Goal: Task Accomplishment & Management: Use online tool/utility

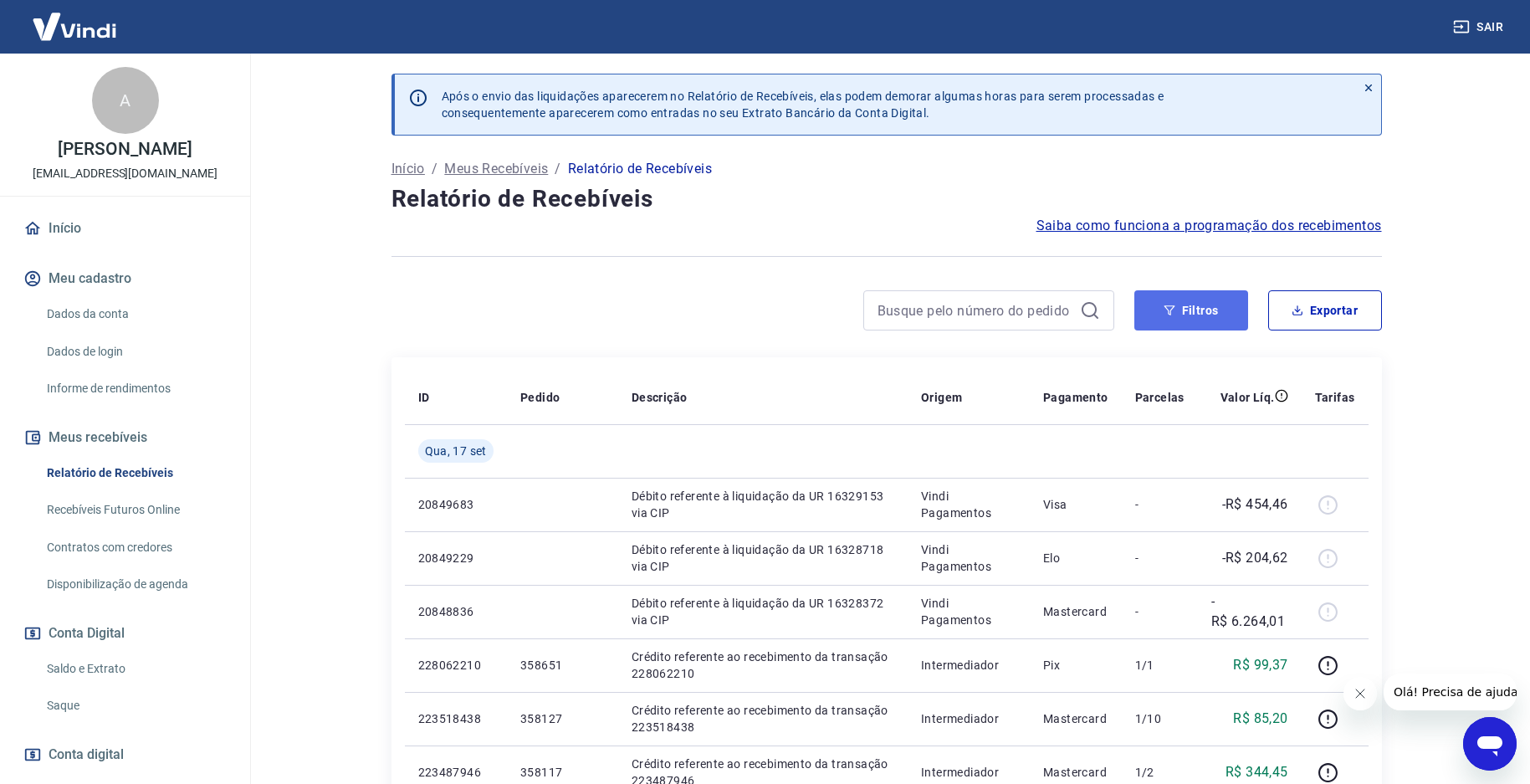
click at [1192, 305] on button "Filtros" at bounding box center [1191, 310] width 113 height 41
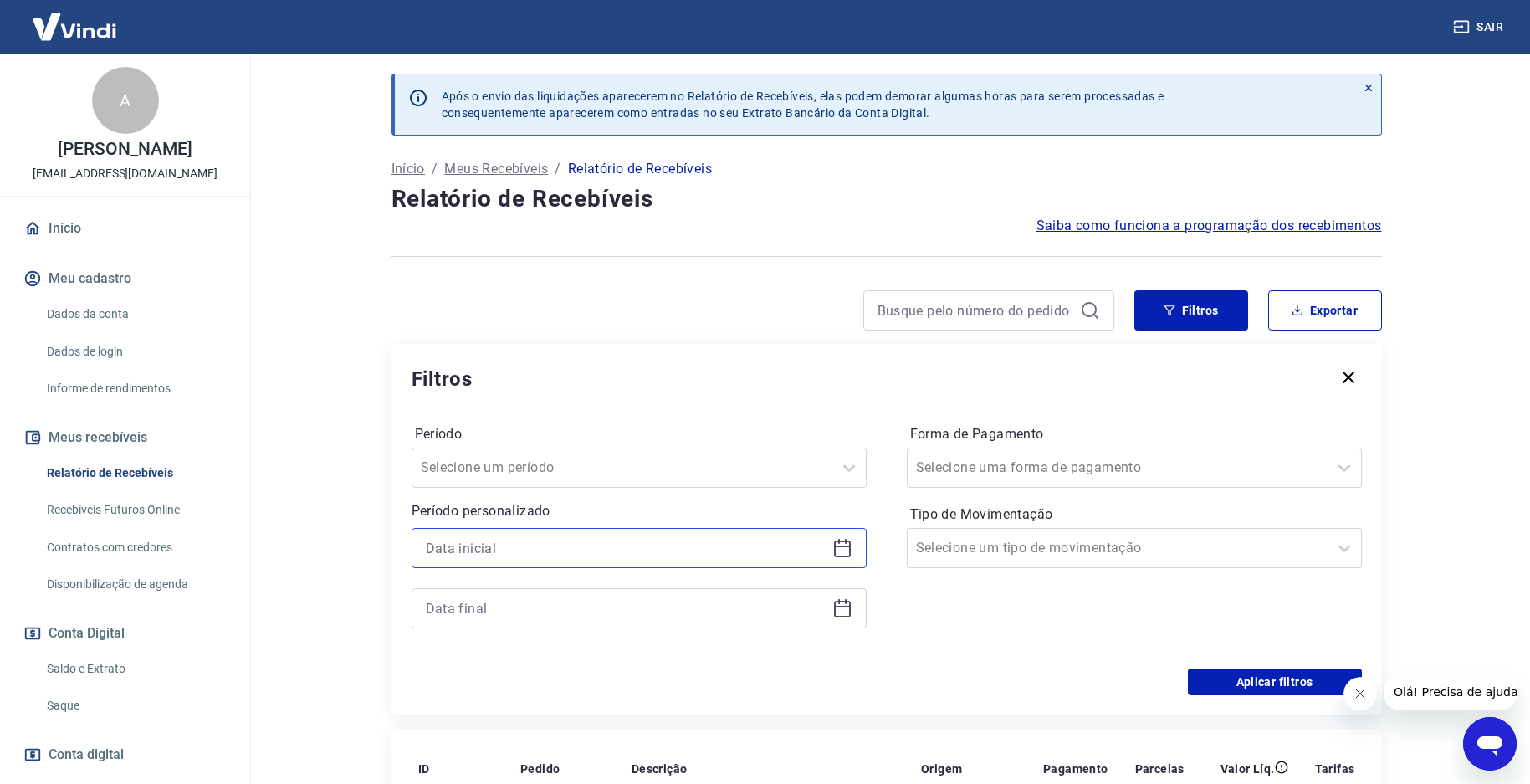
click at [560, 548] on input at bounding box center [626, 547] width 400 height 25
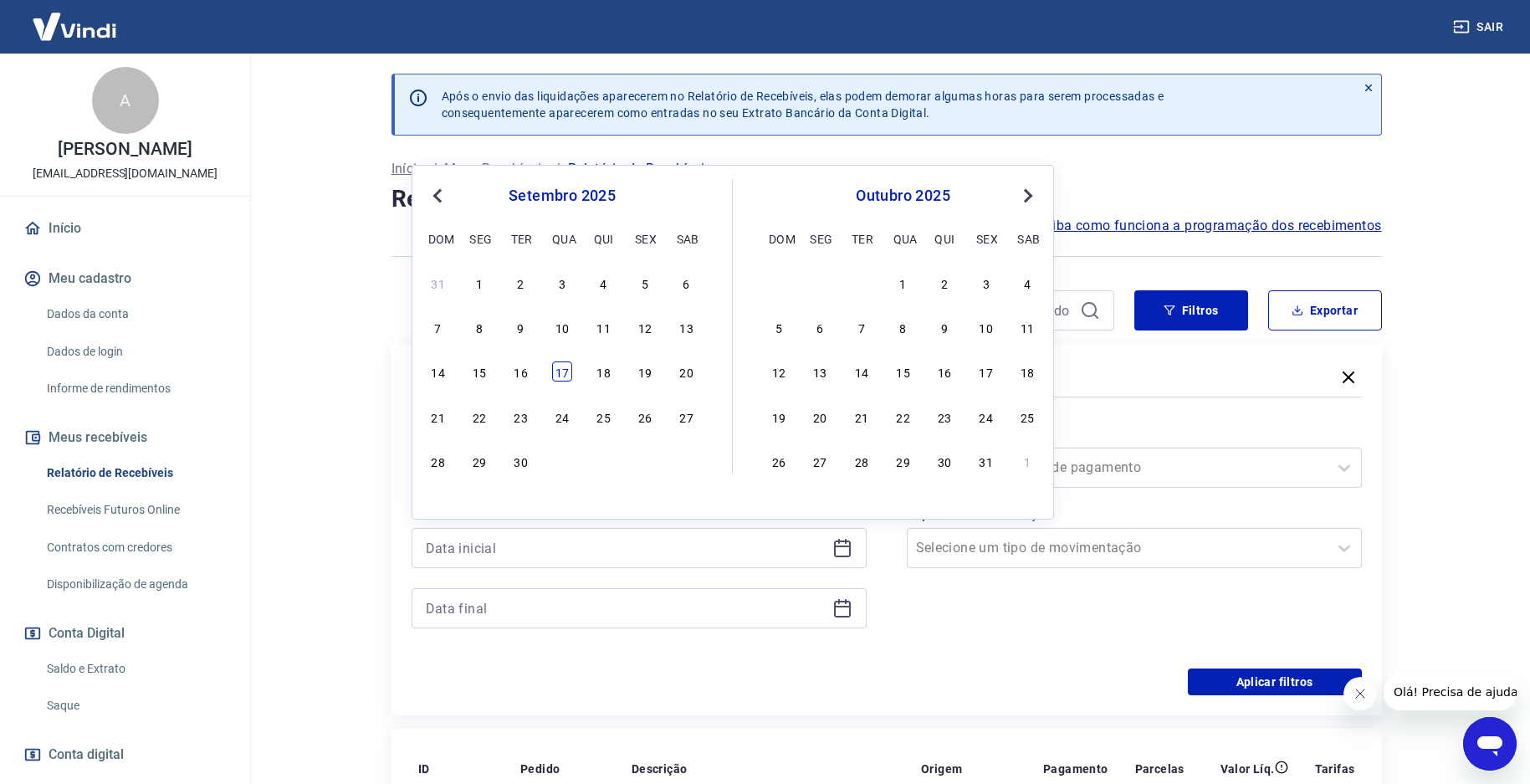
click at [567, 375] on div "17" at bounding box center [562, 371] width 20 height 20
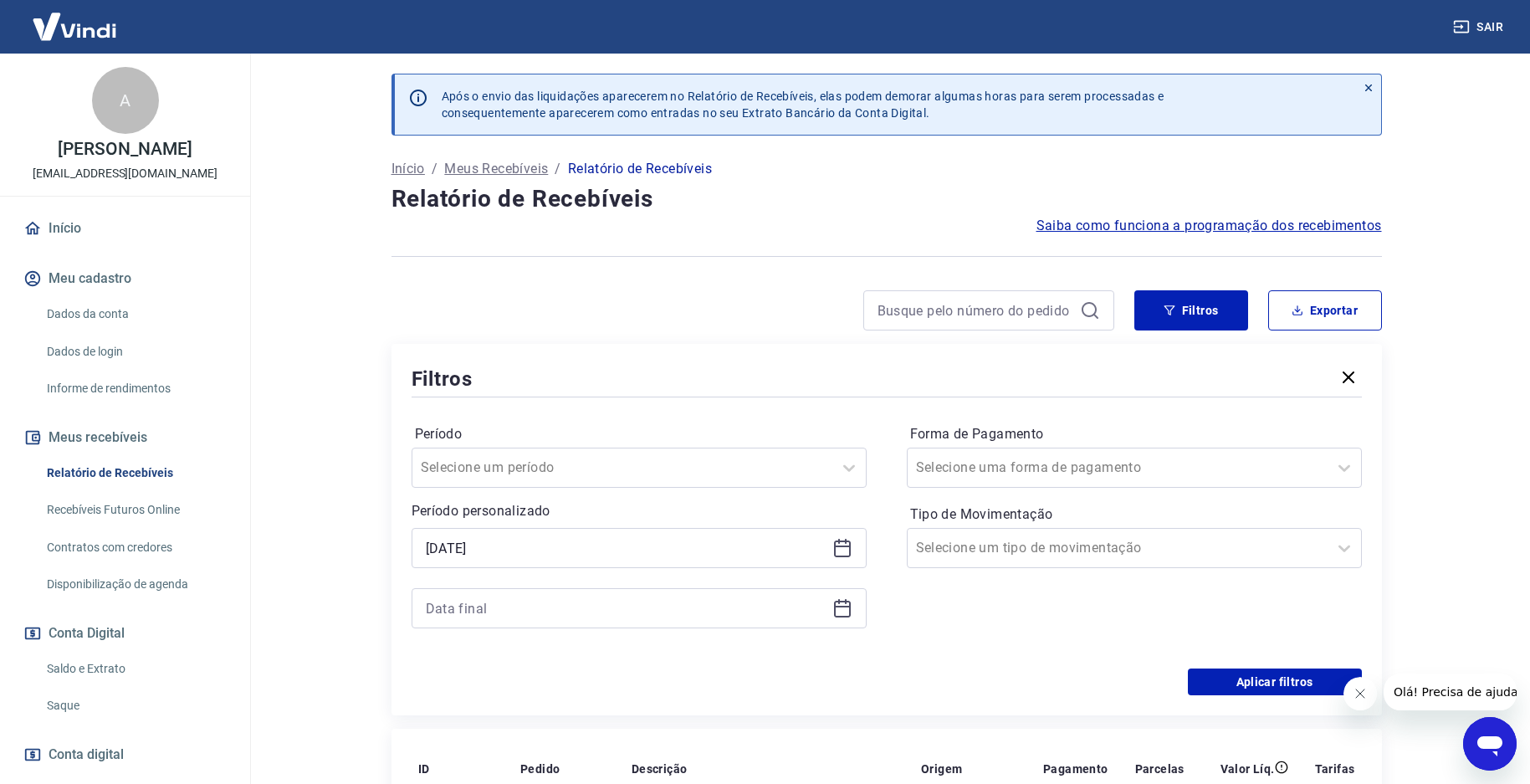
click at [604, 525] on div "Período personalizado Selected date: [DATE] [DATE]" at bounding box center [640, 565] width 455 height 127
drag, startPoint x: 827, startPoint y: 551, endPoint x: 851, endPoint y: 553, distance: 24.1
click at [832, 553] on div "[DATE]" at bounding box center [640, 548] width 455 height 41
click at [852, 553] on icon at bounding box center [842, 548] width 20 height 20
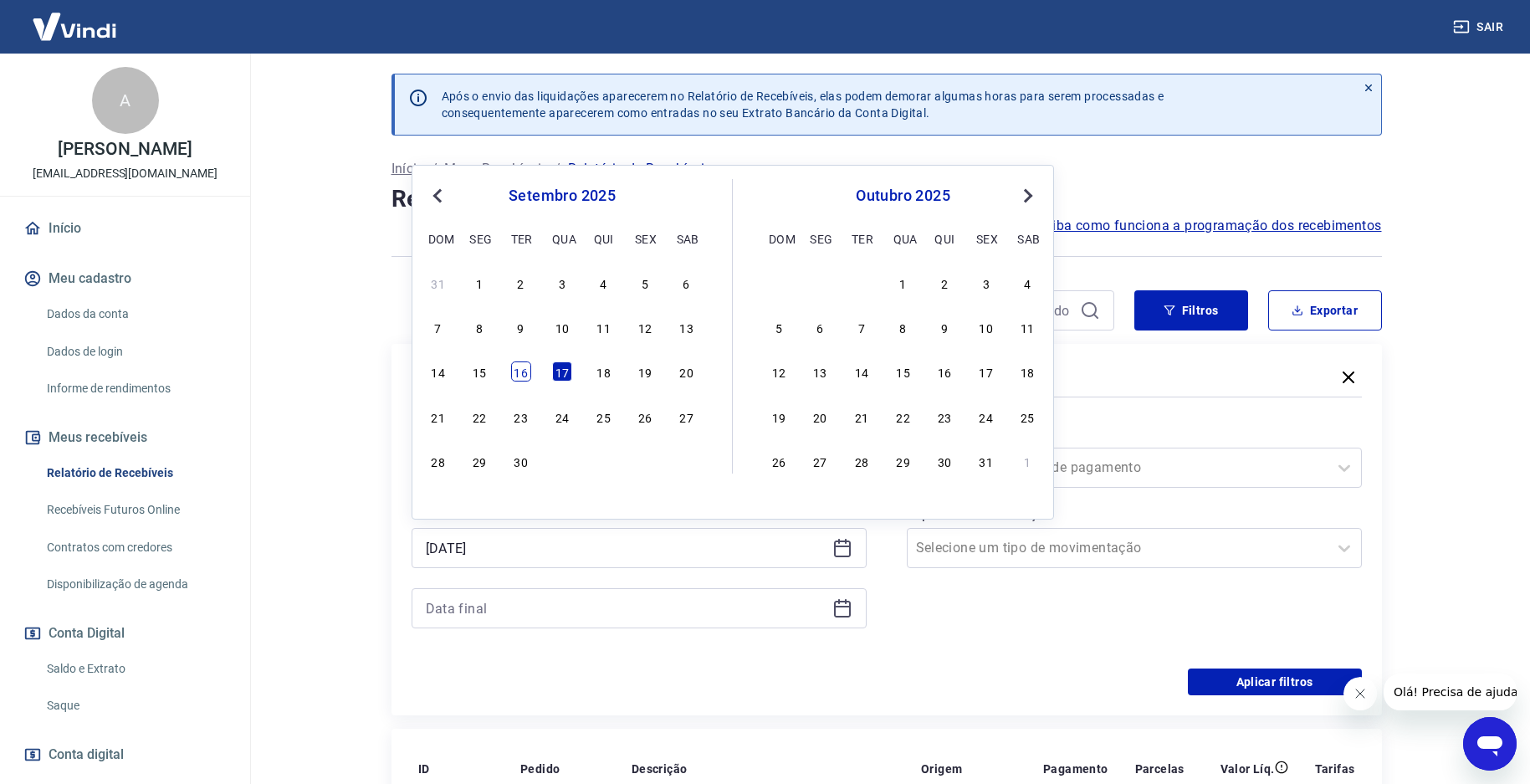
click at [528, 377] on div "16" at bounding box center [522, 371] width 20 height 20
type input "[DATE]"
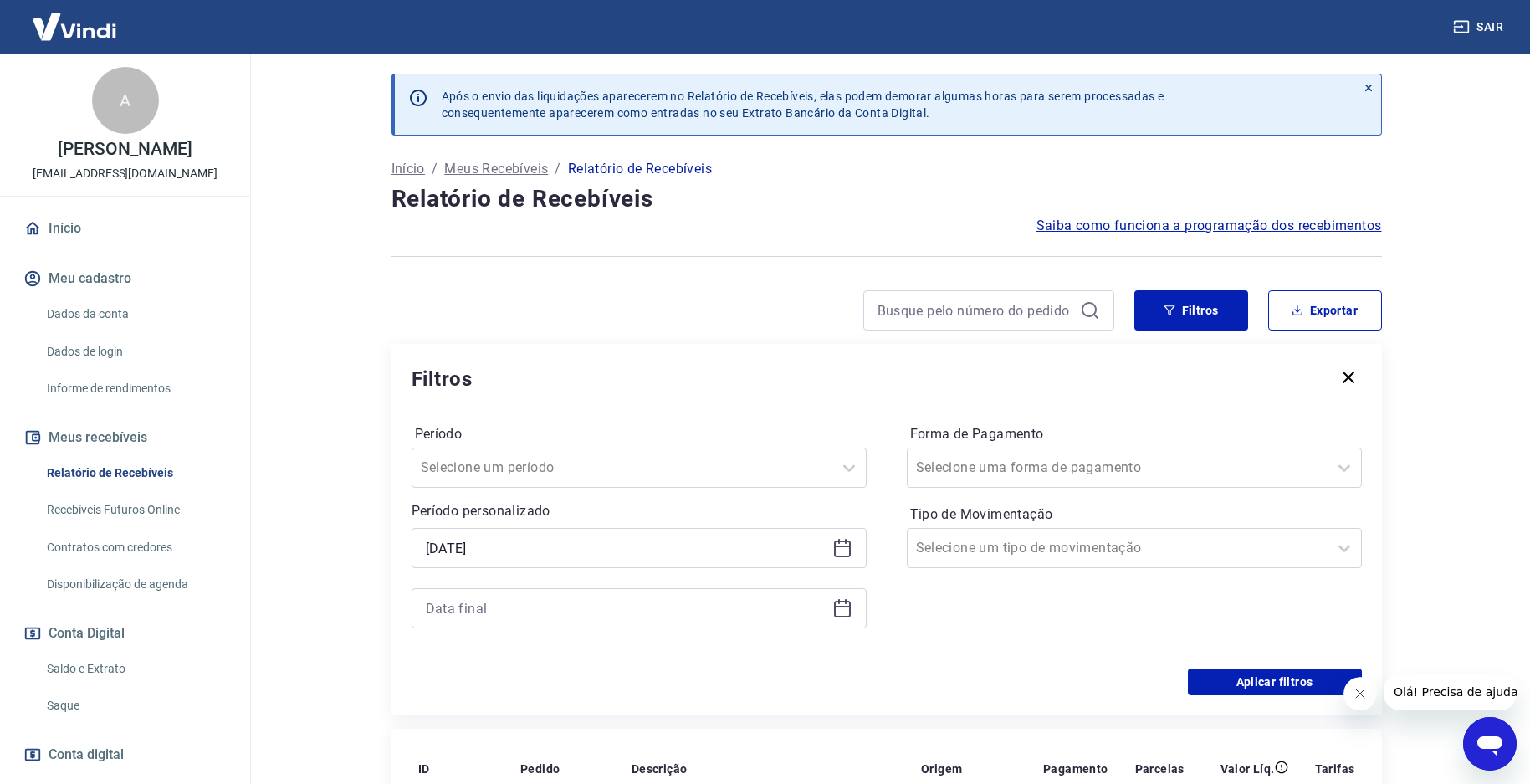
click at [846, 613] on icon at bounding box center [842, 608] width 20 height 20
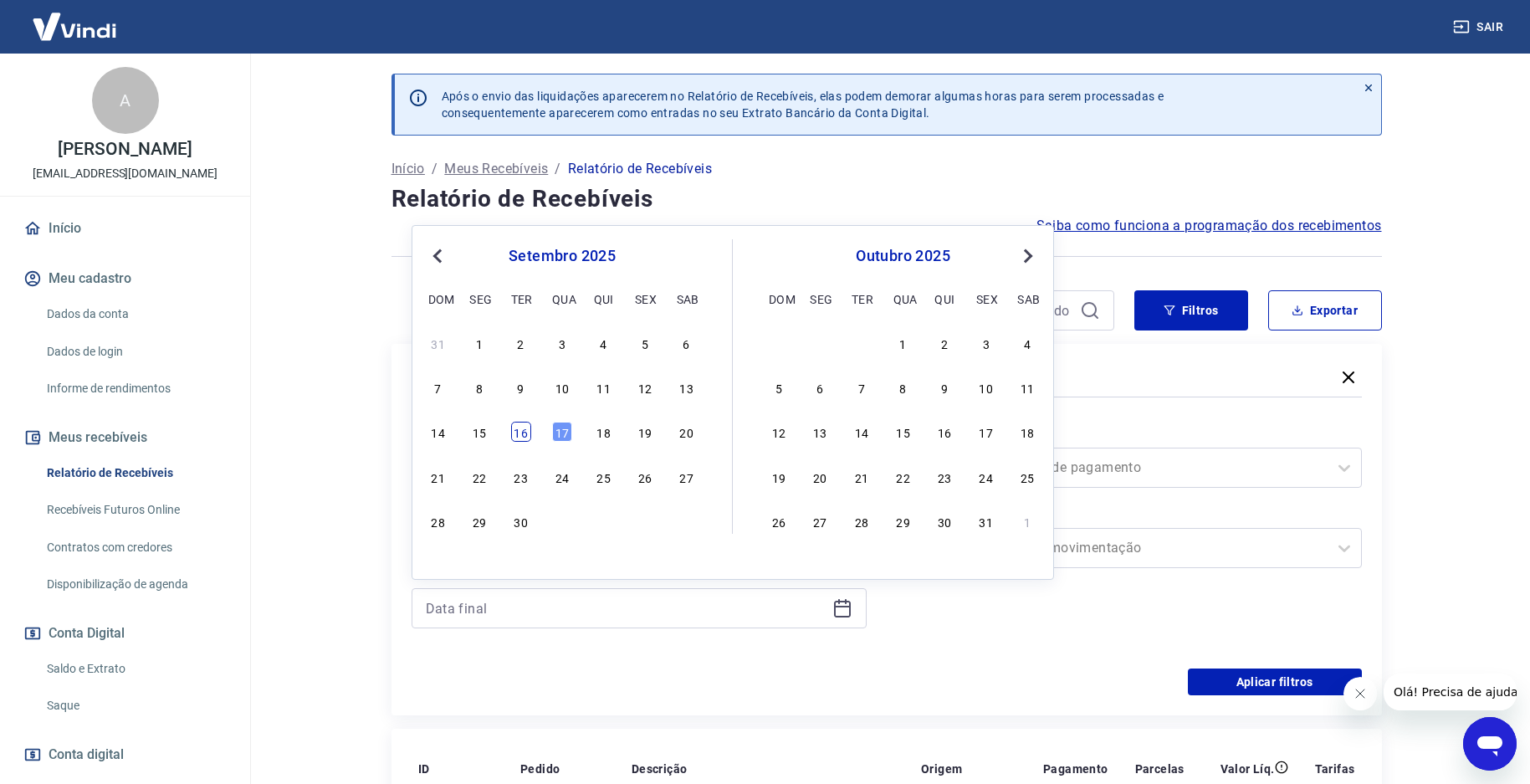
click at [524, 434] on div "16" at bounding box center [522, 432] width 20 height 20
type input "[DATE]"
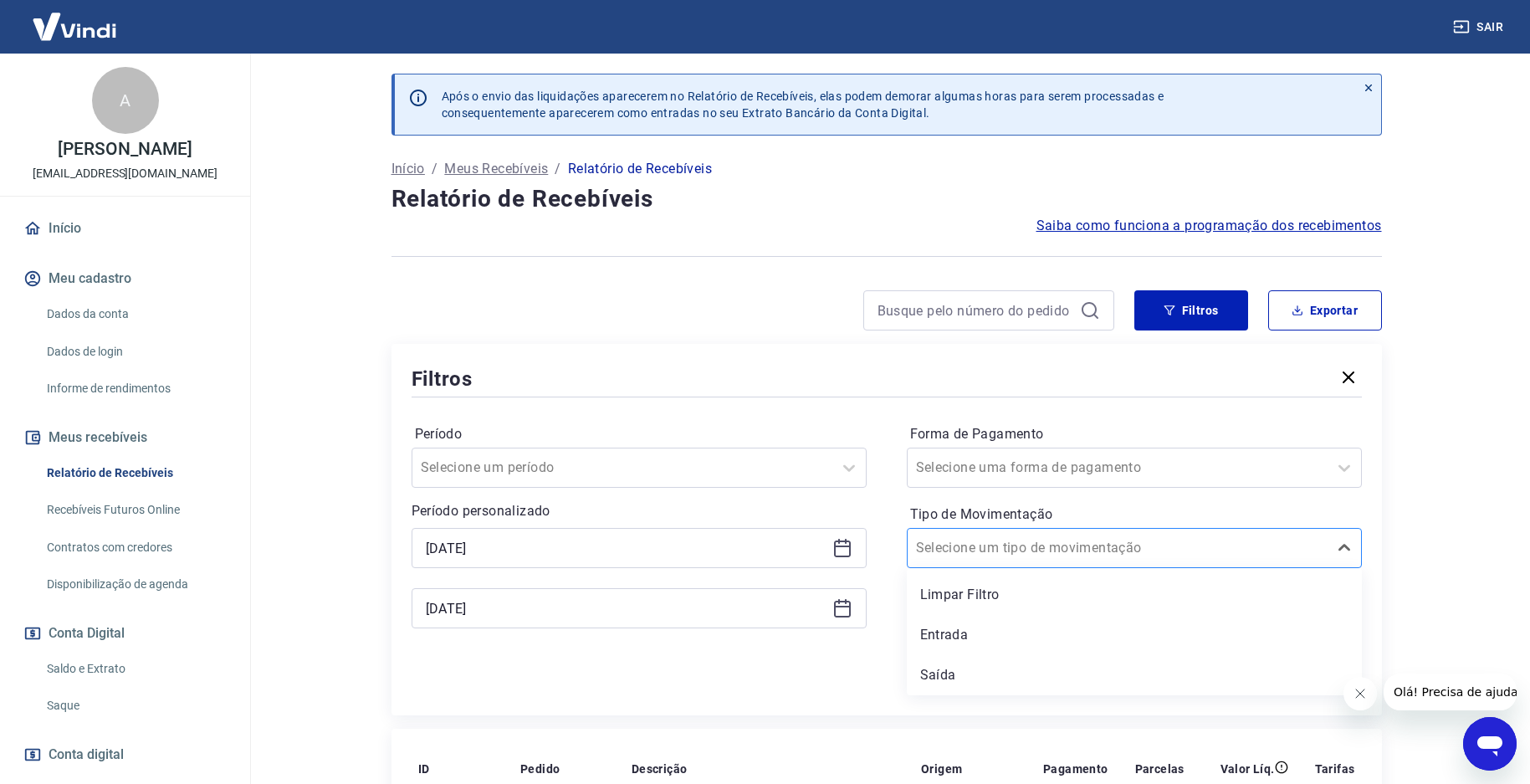
click at [1137, 556] on div at bounding box center [1118, 547] width 404 height 23
click at [995, 637] on div "Entrada" at bounding box center [1135, 635] width 455 height 33
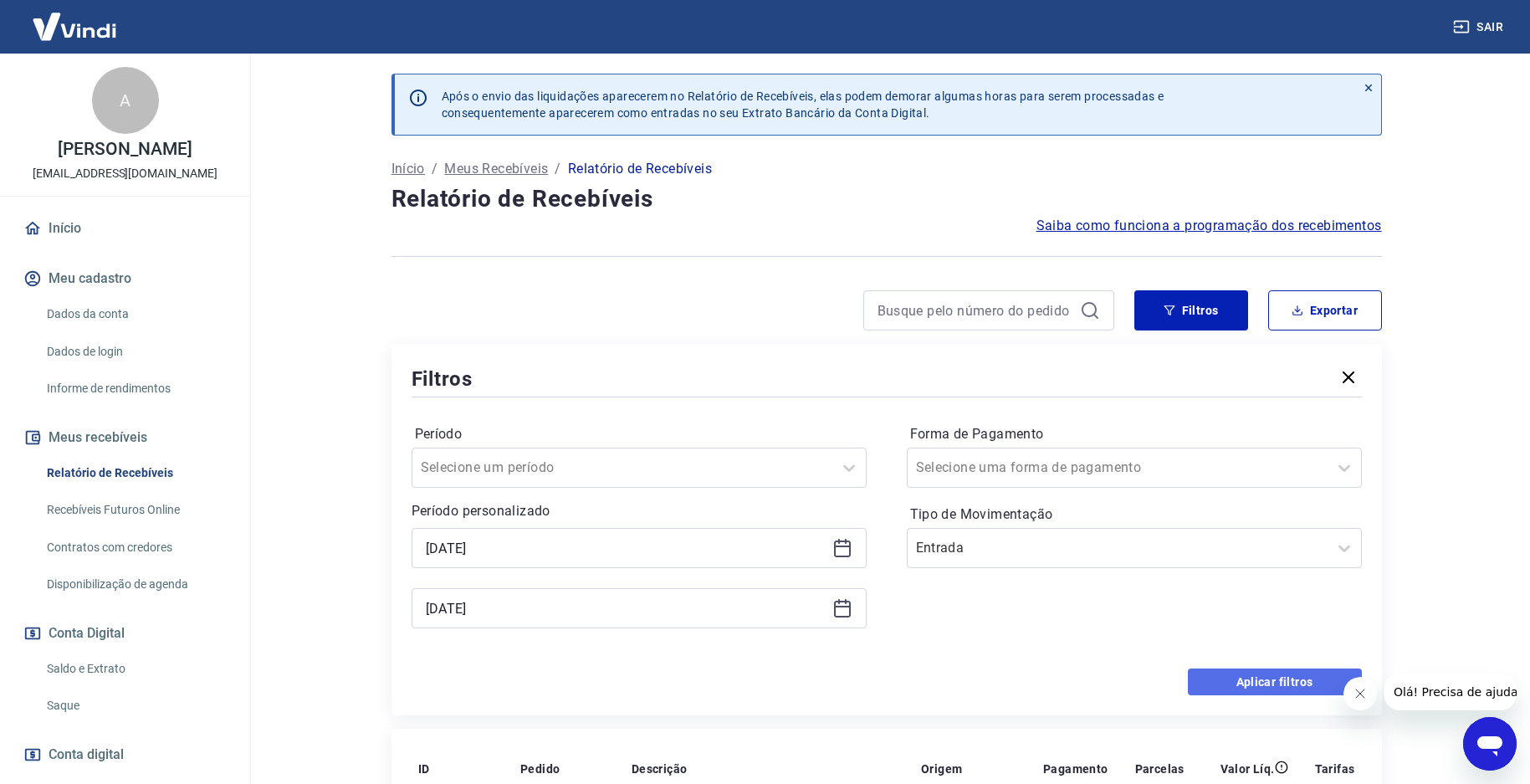
click at [1226, 677] on button "Aplicar filtros" at bounding box center [1275, 681] width 174 height 27
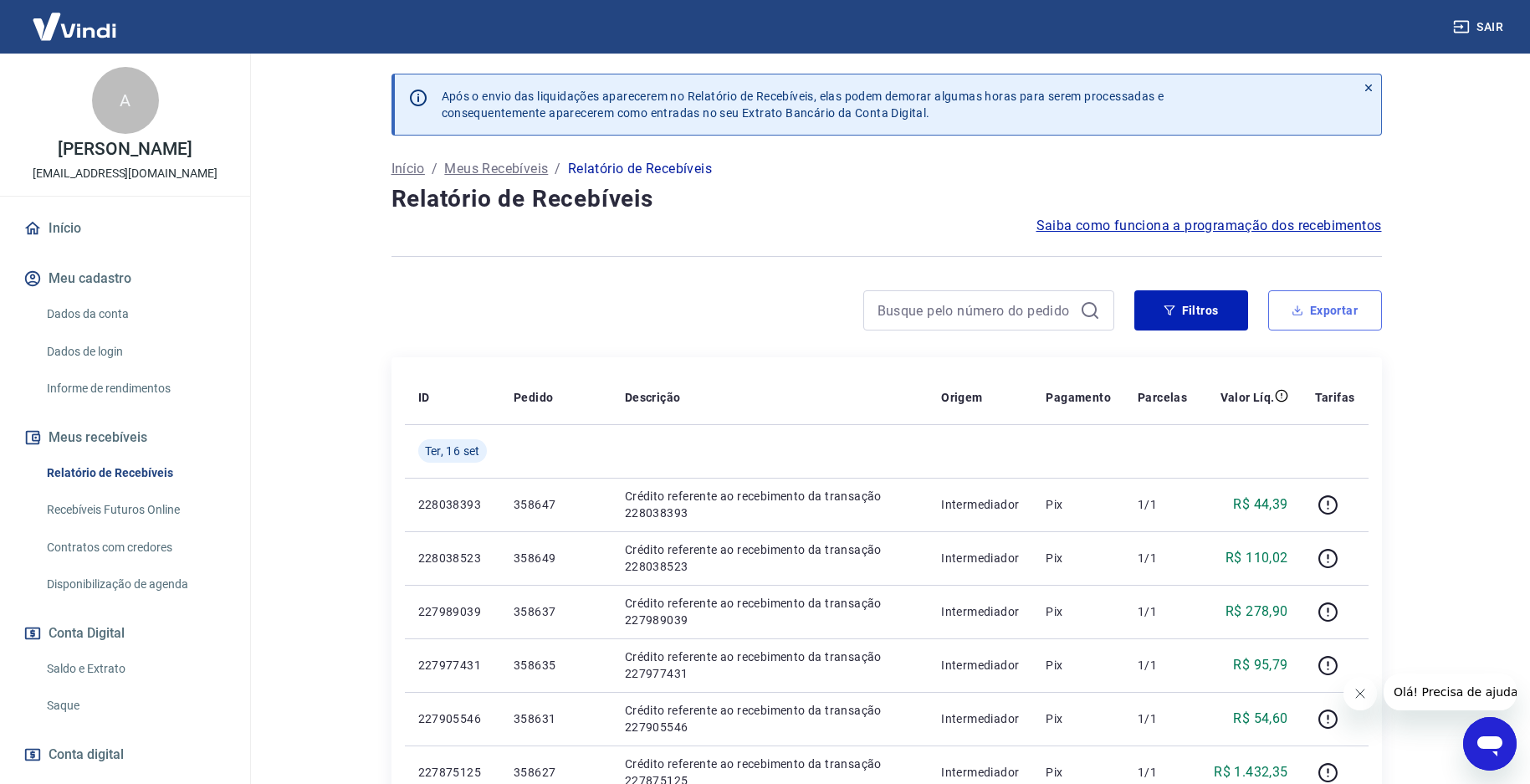
click at [1323, 310] on button "Exportar" at bounding box center [1324, 310] width 113 height 41
type input "[DATE]"
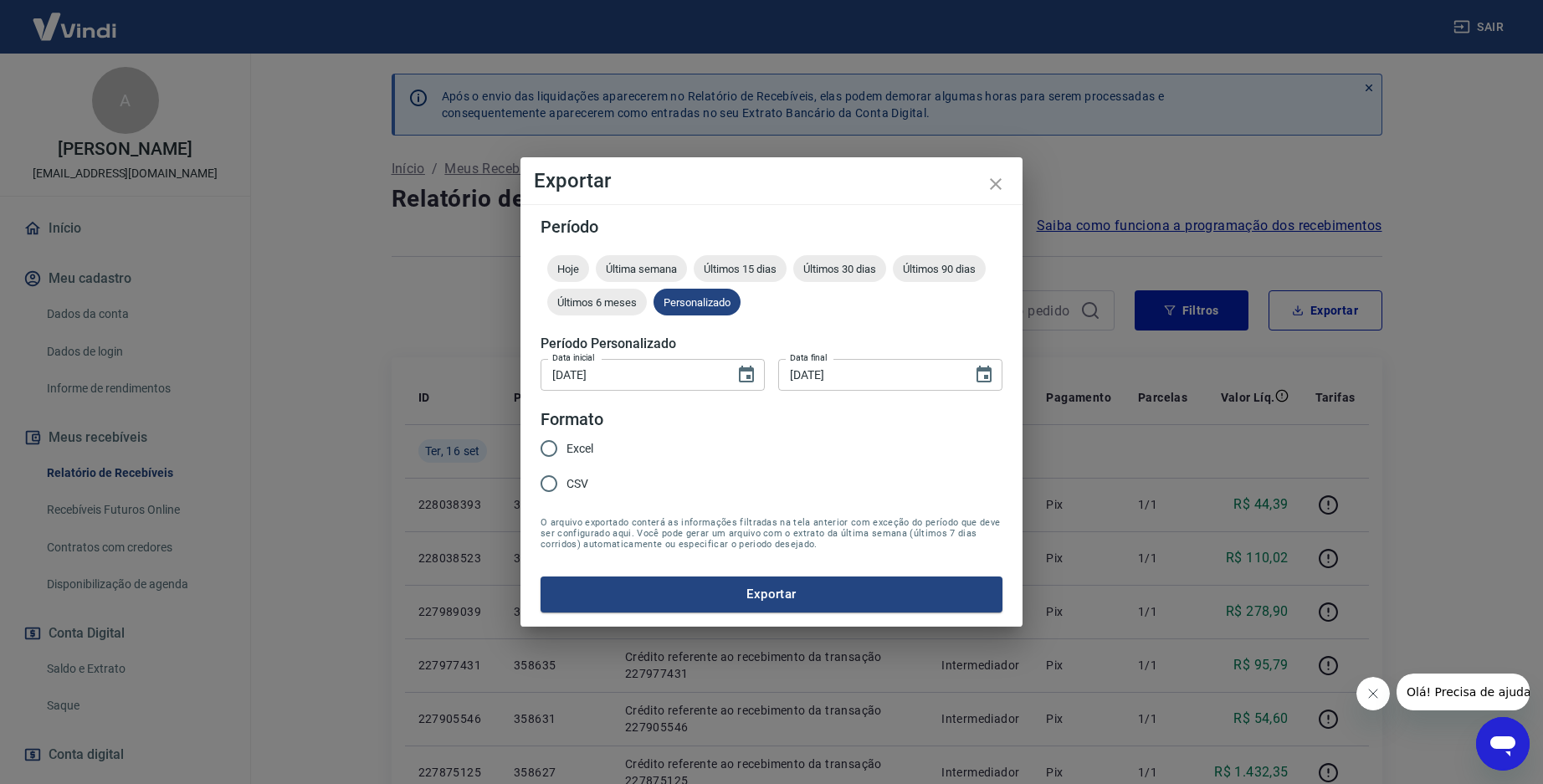
click at [559, 444] on input "Excel" at bounding box center [548, 449] width 35 height 35
radio input "true"
click at [618, 606] on button "Exportar" at bounding box center [771, 593] width 462 height 35
